Goal: Check status

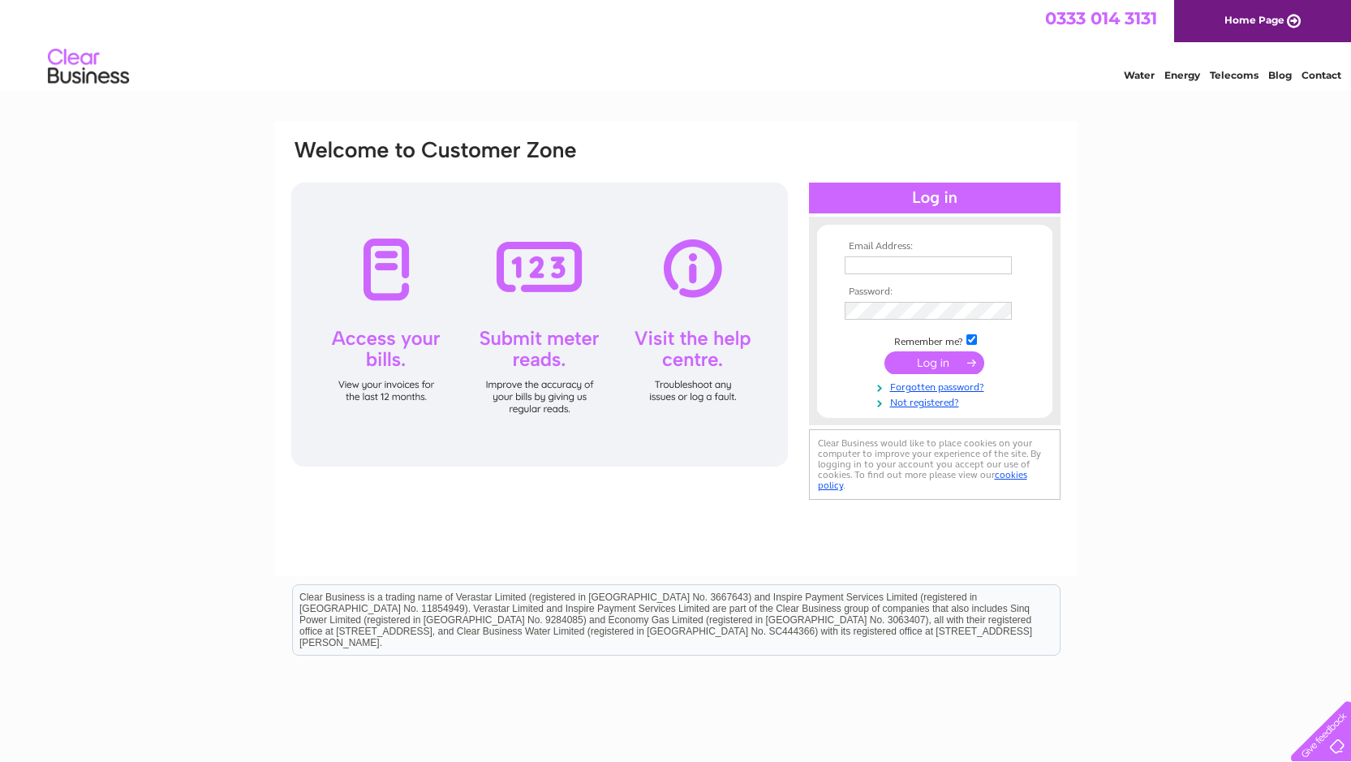
type input "jackie.saunders2@ntlworld.com"
click at [917, 363] on input "submit" at bounding box center [934, 362] width 100 height 23
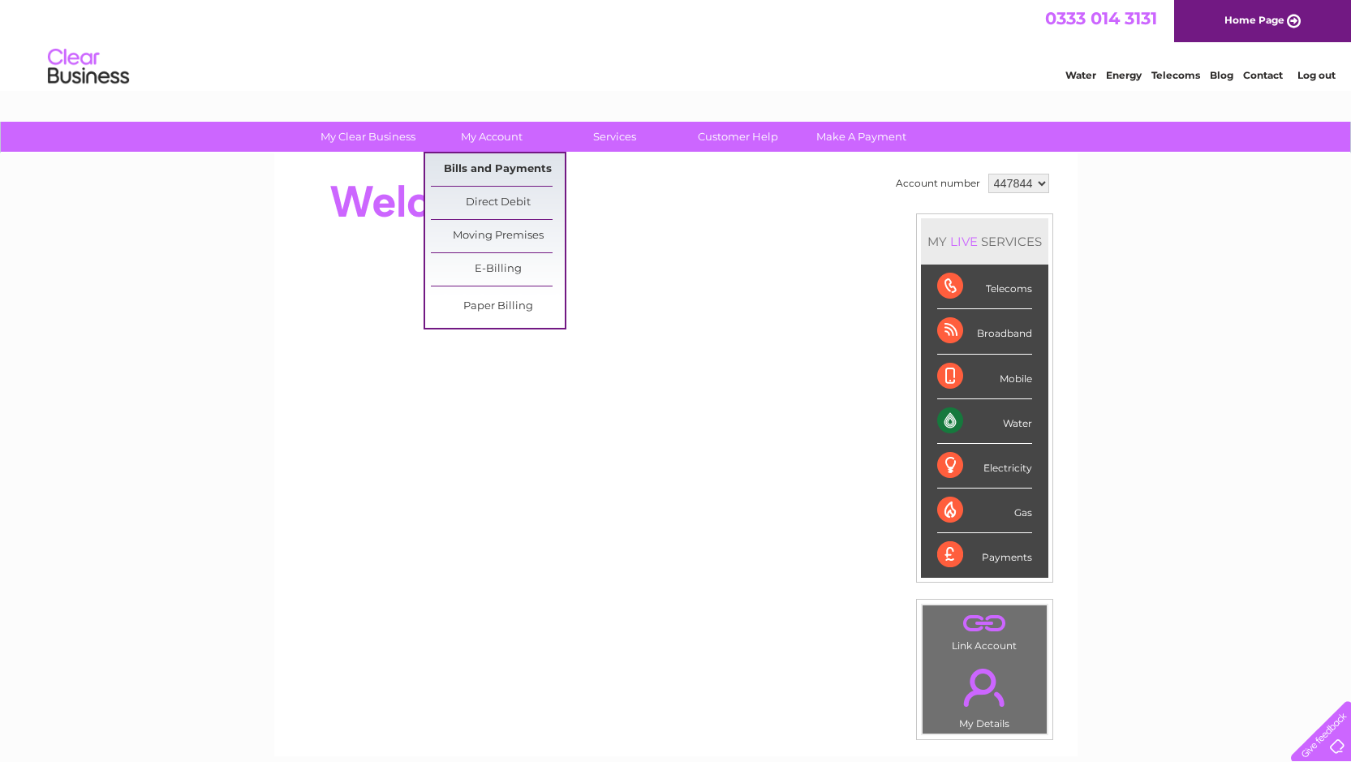
click at [505, 170] on link "Bills and Payments" at bounding box center [498, 169] width 134 height 32
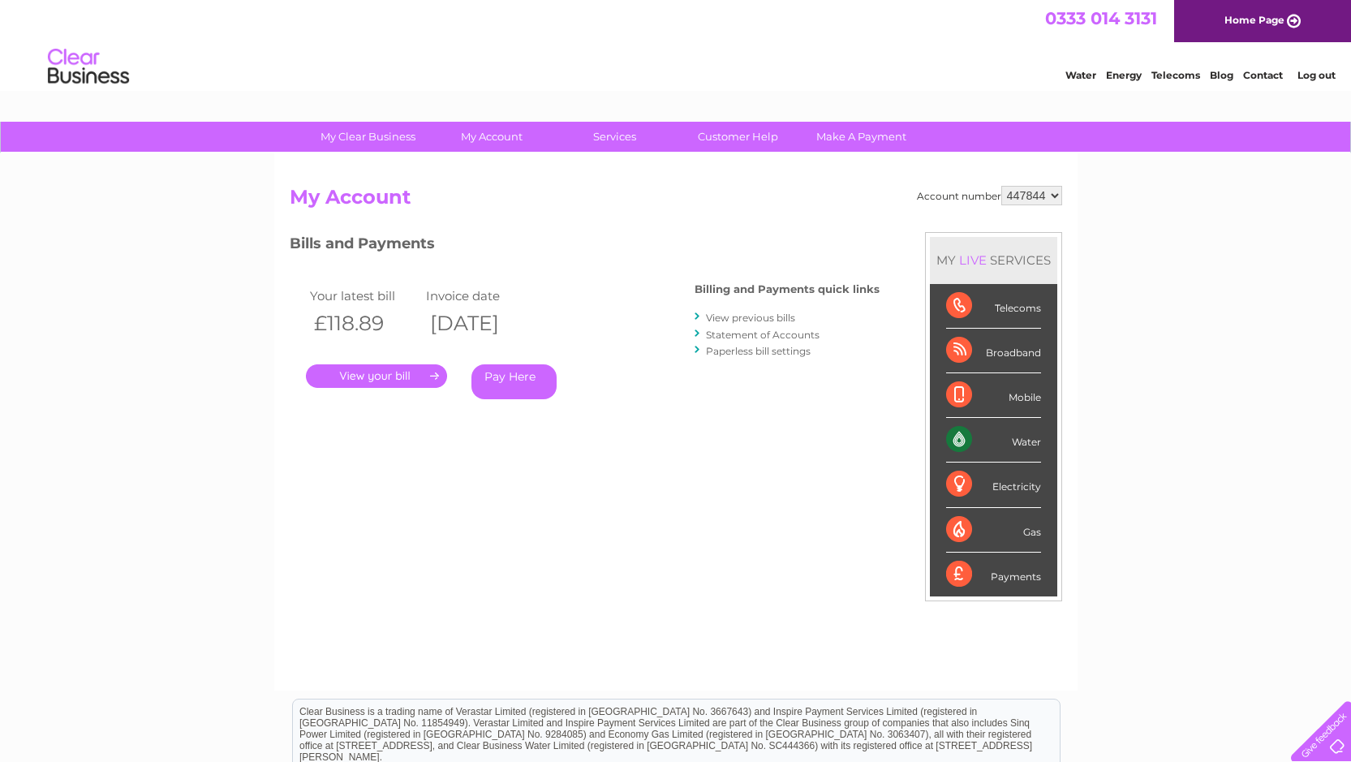
click at [405, 374] on link "." at bounding box center [376, 376] width 141 height 24
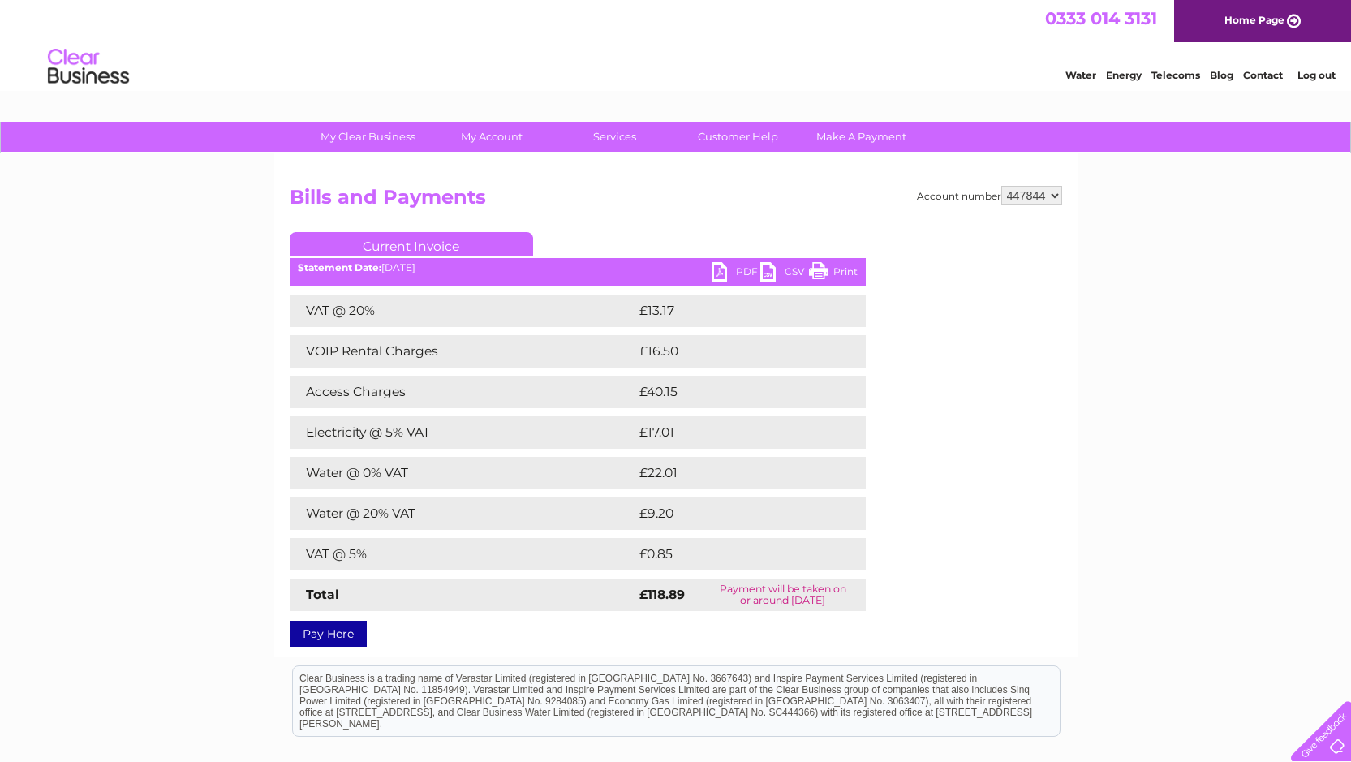
click at [843, 276] on link "Print" at bounding box center [833, 274] width 49 height 24
